Goal: Information Seeking & Learning: Find specific fact

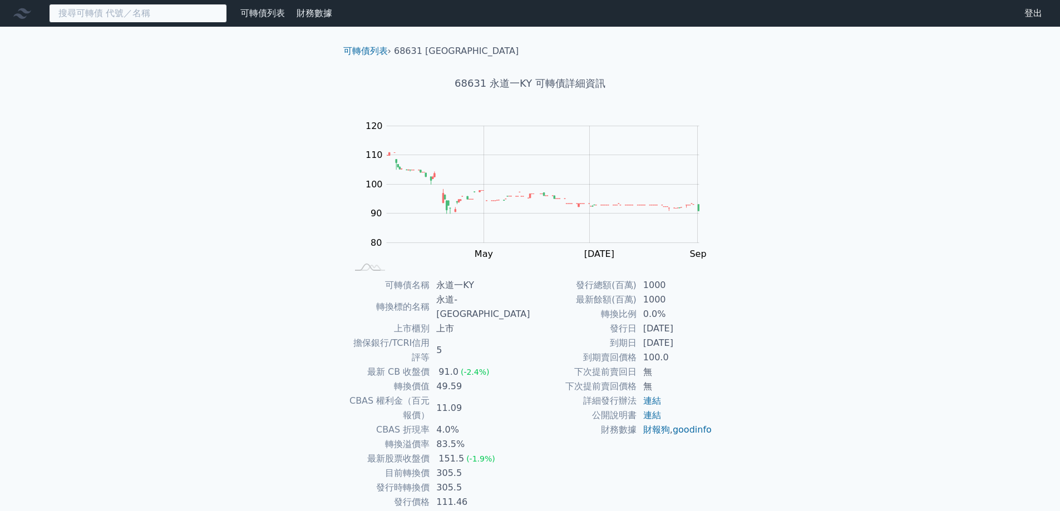
click at [154, 12] on input at bounding box center [138, 13] width 178 height 19
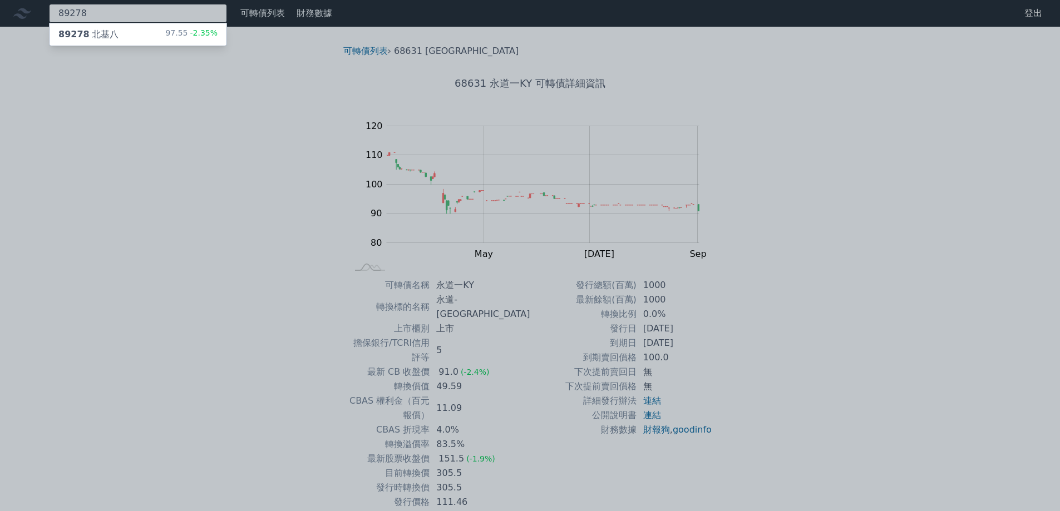
type input "89278"
click at [132, 27] on div "89278 北基八 97.55 -2.35%" at bounding box center [138, 34] width 177 height 22
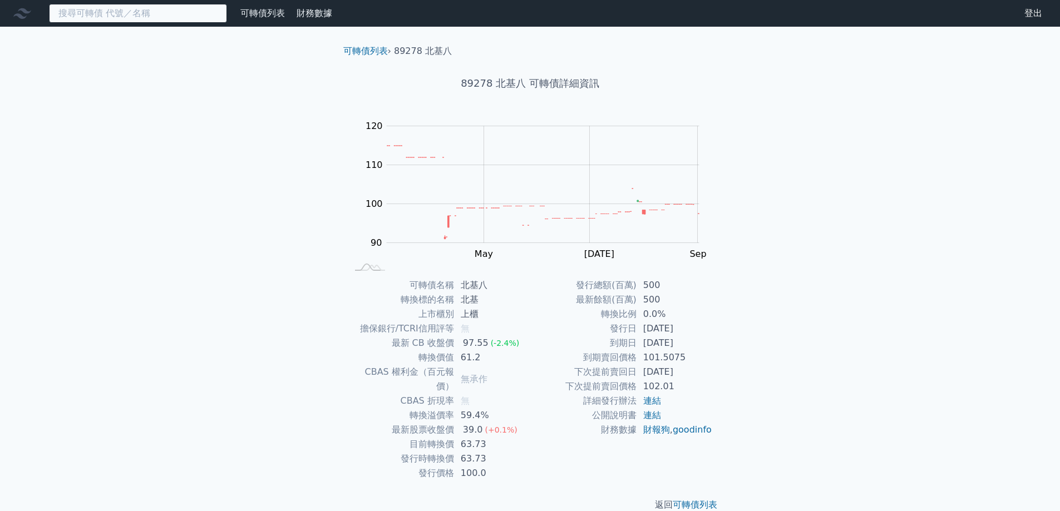
click at [156, 18] on input at bounding box center [138, 13] width 178 height 19
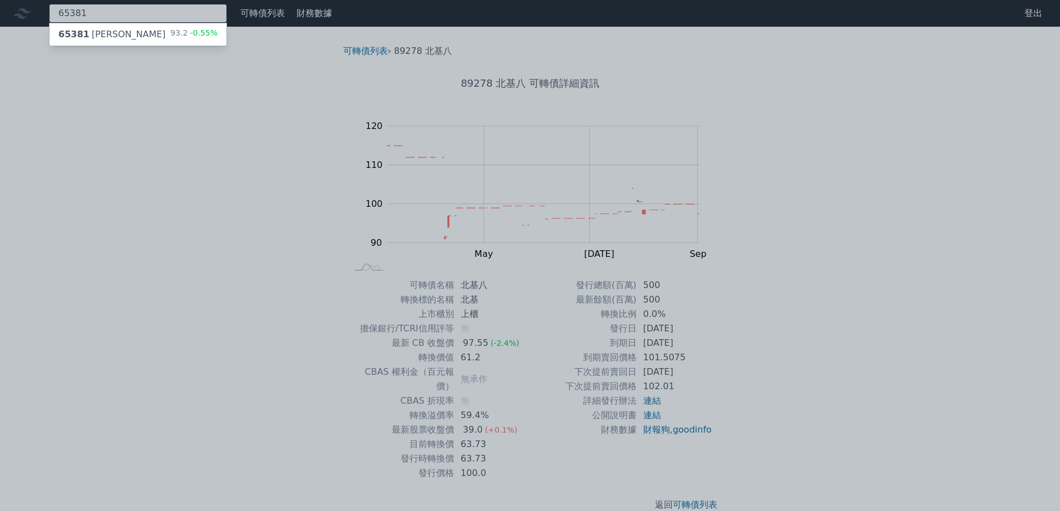
type input "65381"
click at [151, 27] on div "65381 [PERSON_NAME] 93.2 -0.55%" at bounding box center [138, 34] width 177 height 22
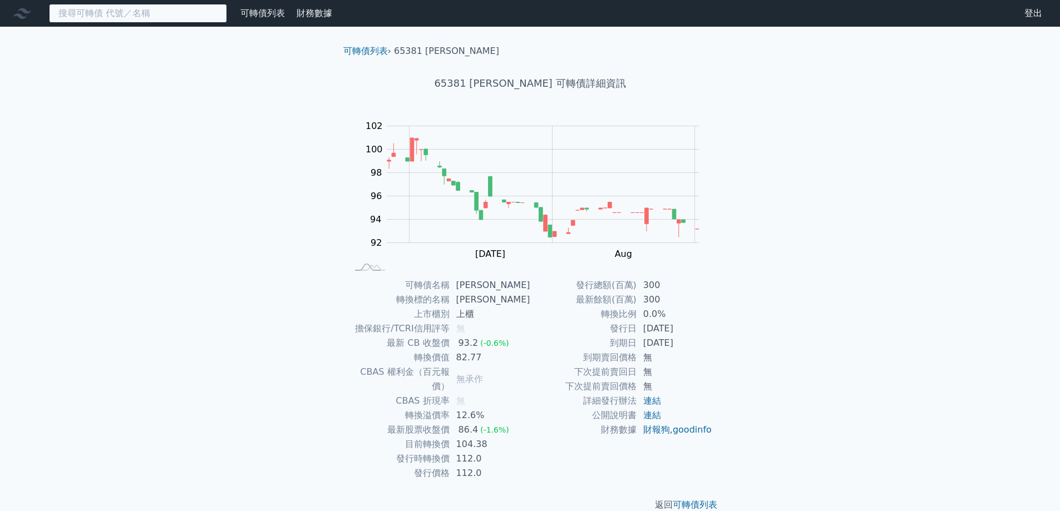
click at [214, 13] on input at bounding box center [138, 13] width 178 height 19
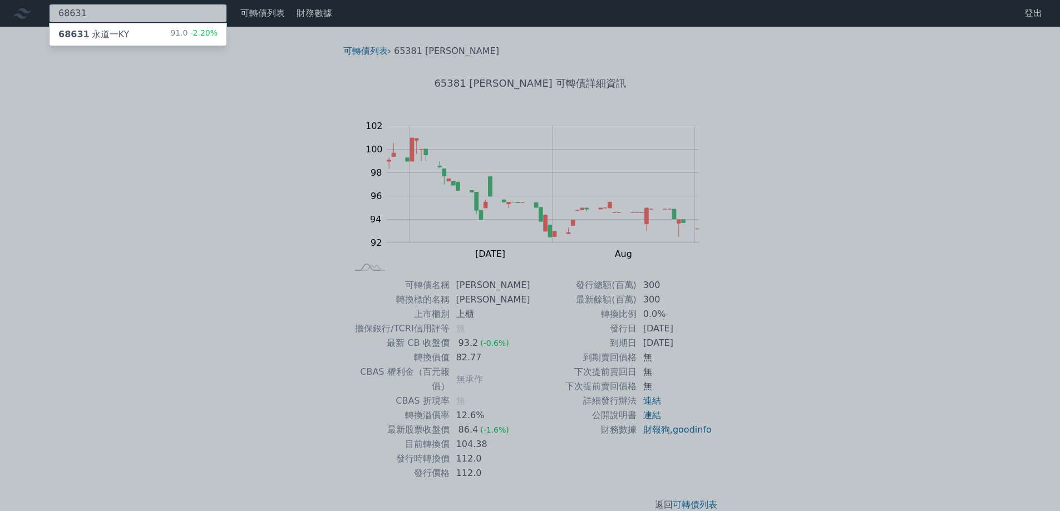
type input "68631"
click at [179, 34] on div "91.0 -2.20%" at bounding box center [193, 34] width 47 height 13
